Goal: Task Accomplishment & Management: Use online tool/utility

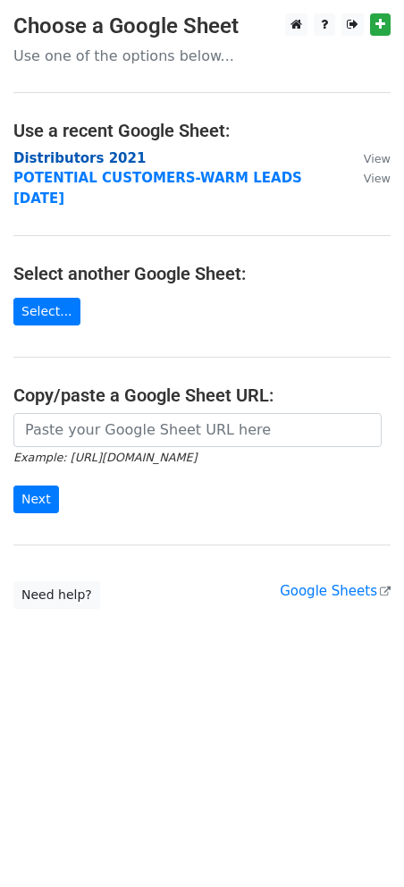
click at [31, 159] on strong "Distributors 2021" at bounding box center [79, 158] width 132 height 16
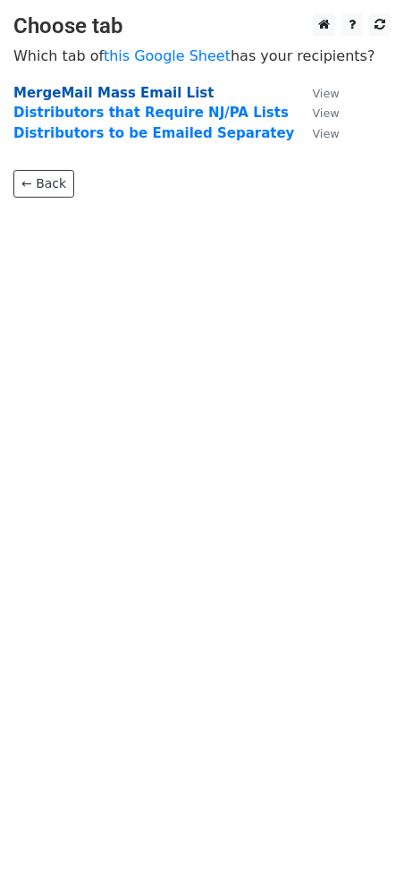
click at [56, 96] on strong "MergeMail Mass Email List" at bounding box center [113, 93] width 200 height 16
